Goal: Information Seeking & Learning: Compare options

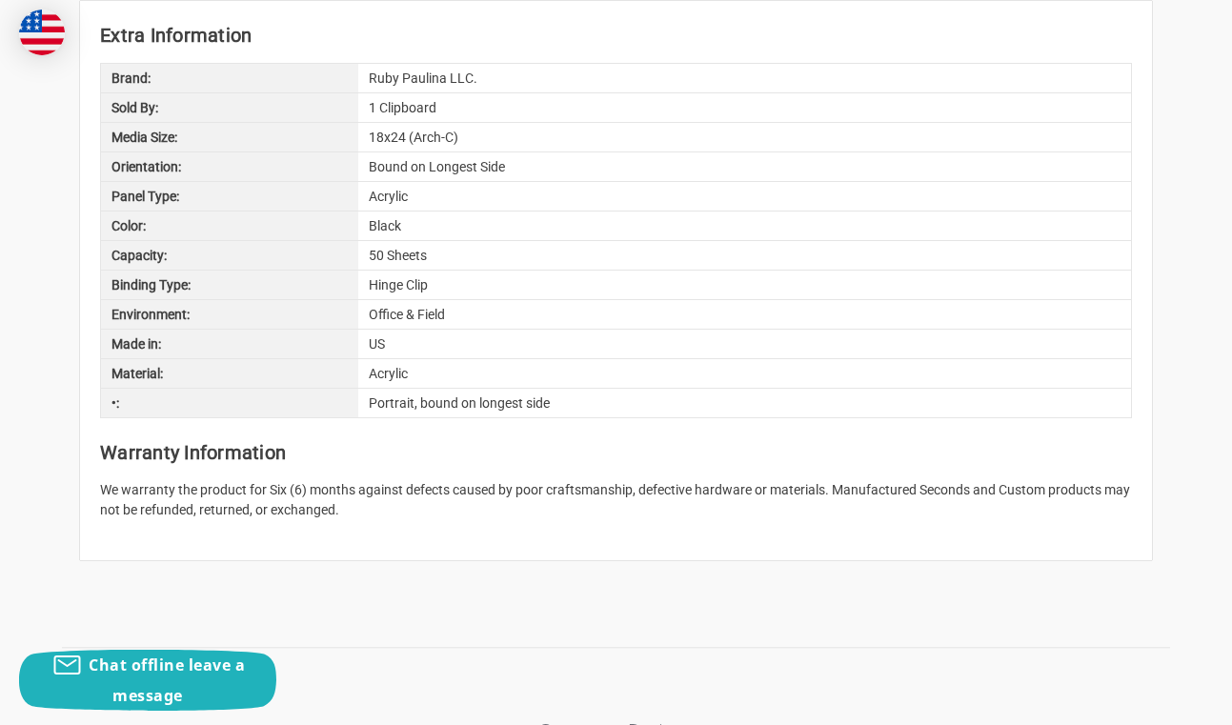
scroll to position [2176, 0]
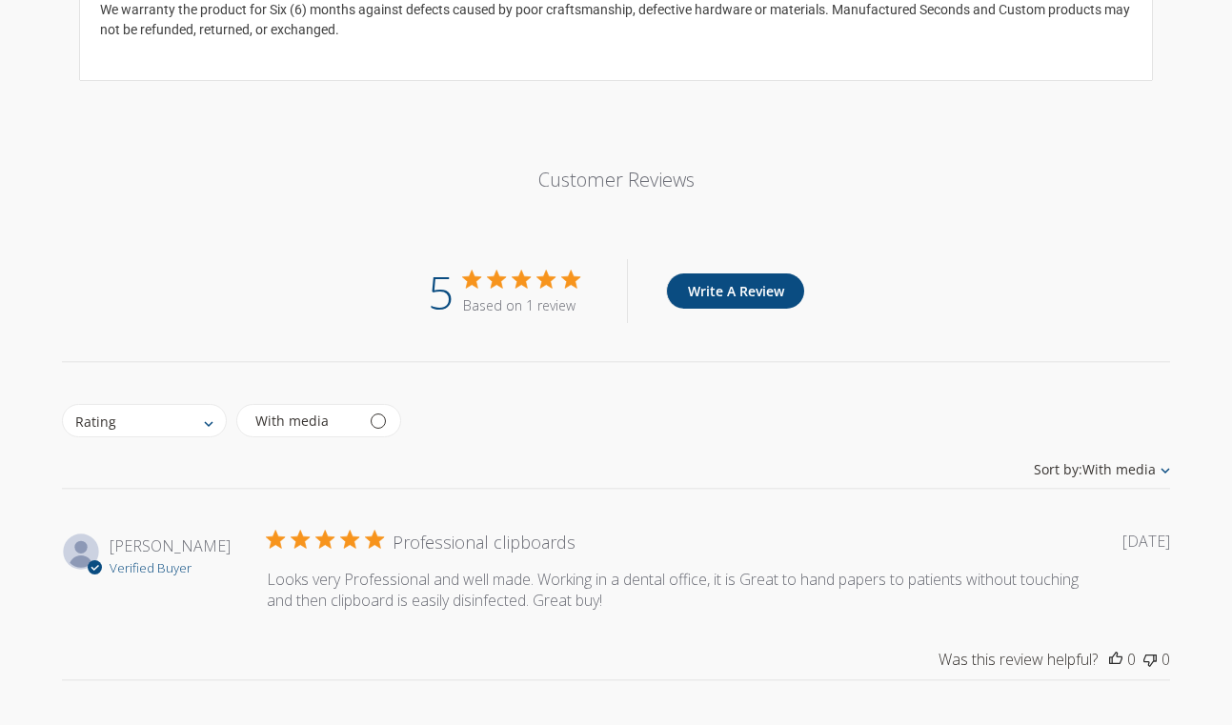
scroll to position [2176, 0]
